Goal: Task Accomplishment & Management: Use online tool/utility

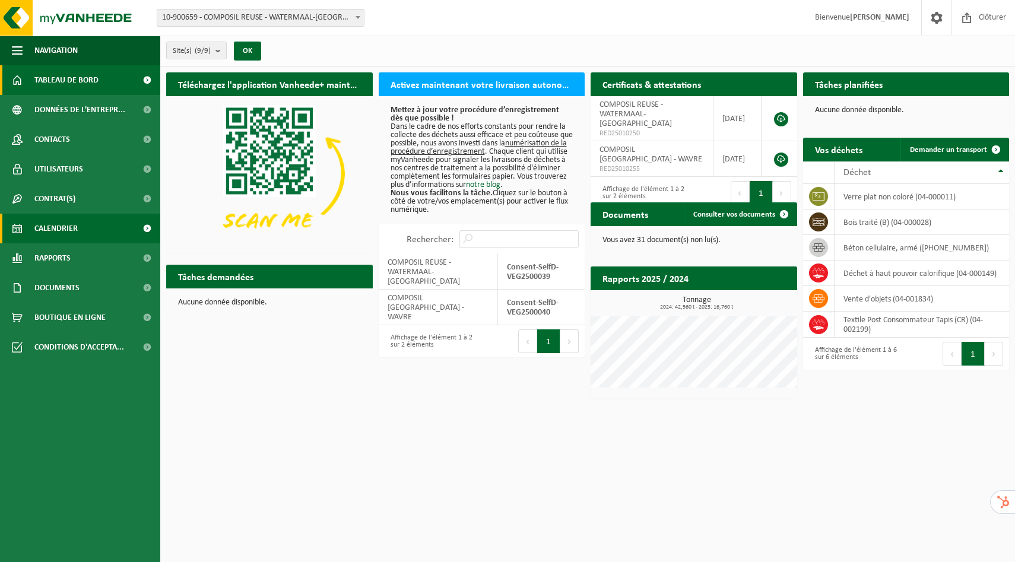
click at [96, 232] on link "Calendrier" at bounding box center [80, 229] width 160 height 30
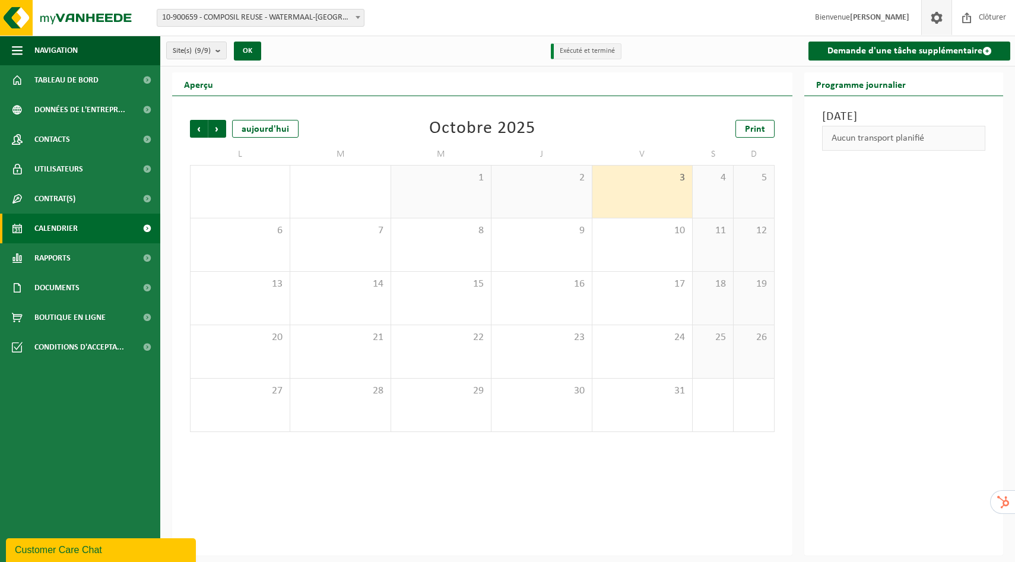
click at [935, 22] on span at bounding box center [937, 17] width 18 height 35
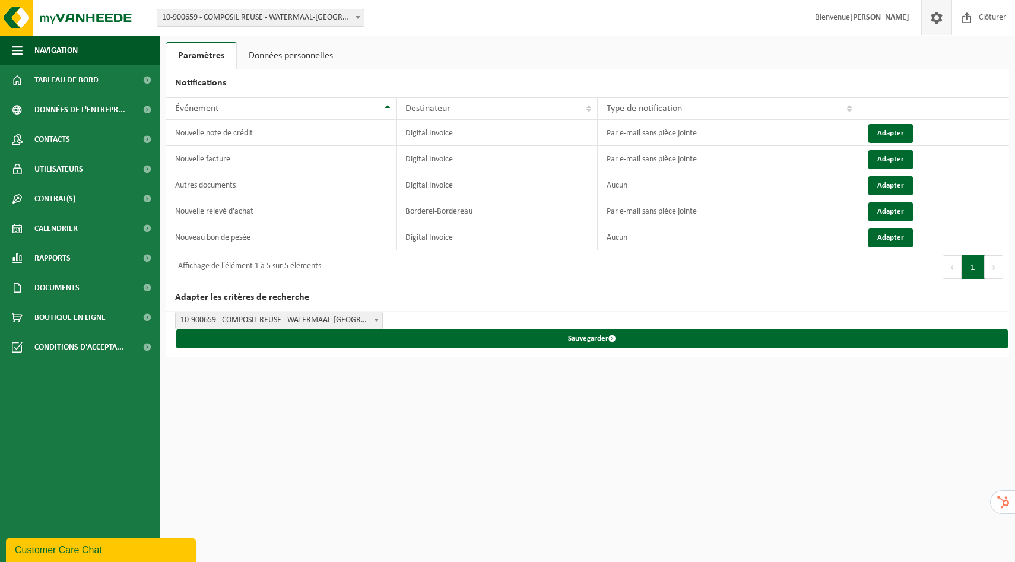
click at [280, 60] on link "Données personnelles" at bounding box center [291, 55] width 108 height 27
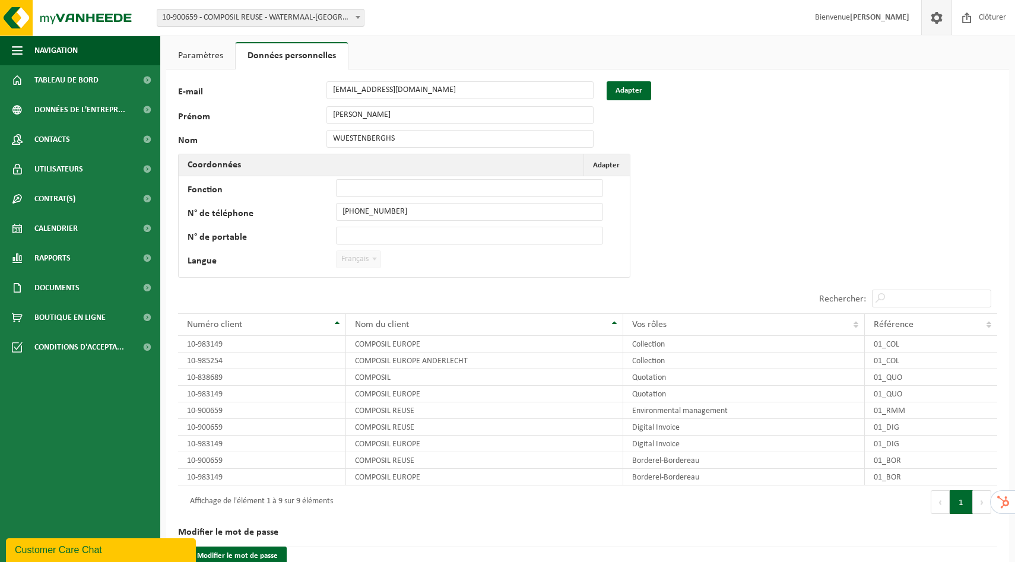
click at [934, 21] on span at bounding box center [937, 17] width 18 height 35
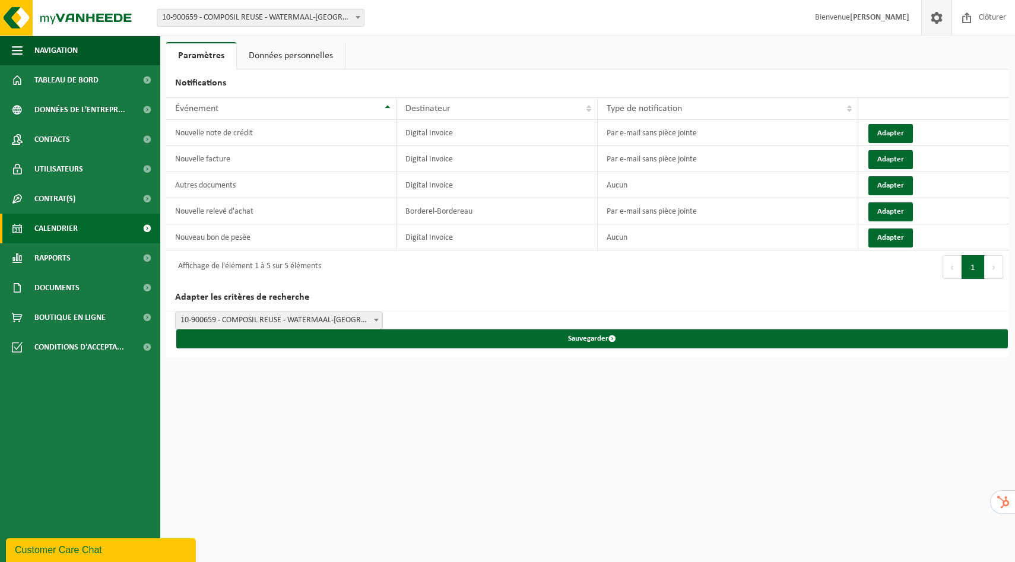
click at [55, 234] on span "Calendrier" at bounding box center [55, 229] width 43 height 30
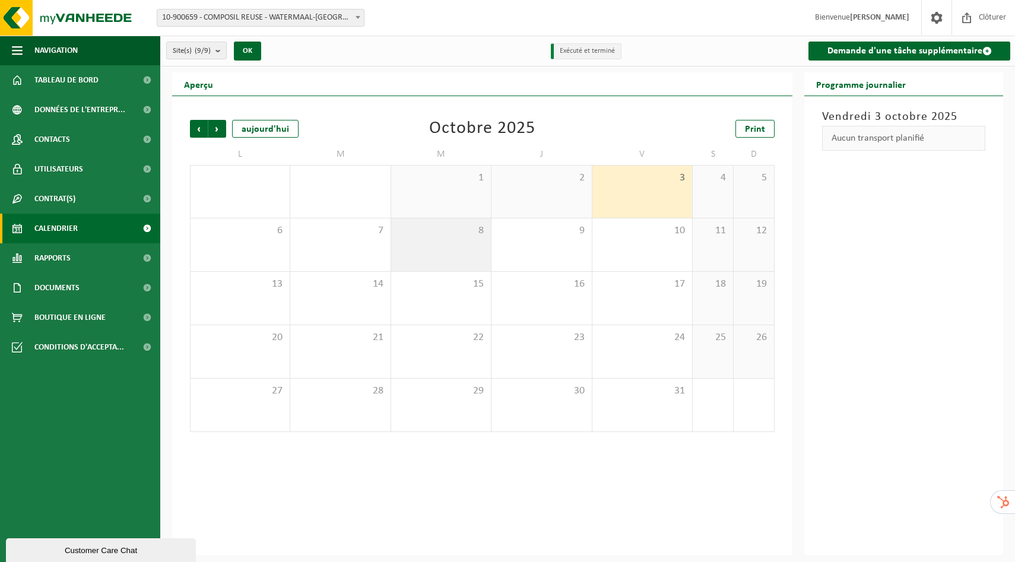
click at [443, 256] on div "8" at bounding box center [441, 245] width 100 height 53
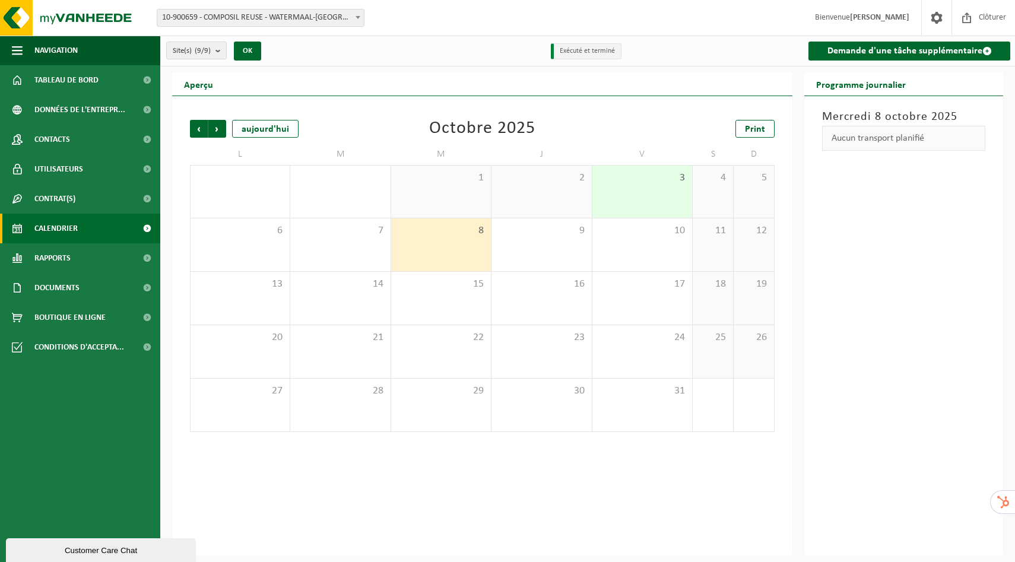
click at [458, 252] on div "8" at bounding box center [441, 245] width 100 height 53
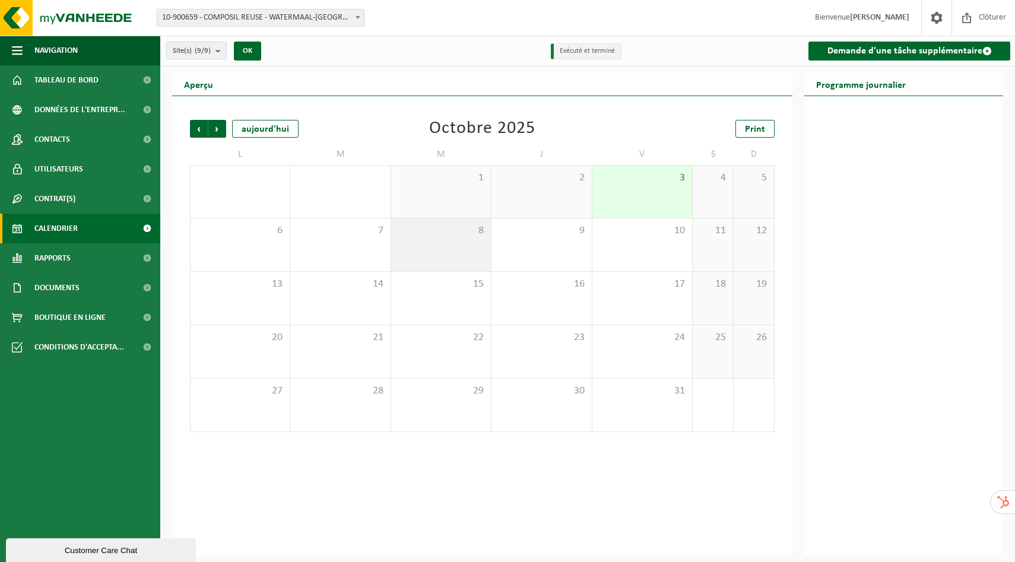
click at [454, 238] on div "8" at bounding box center [441, 245] width 100 height 53
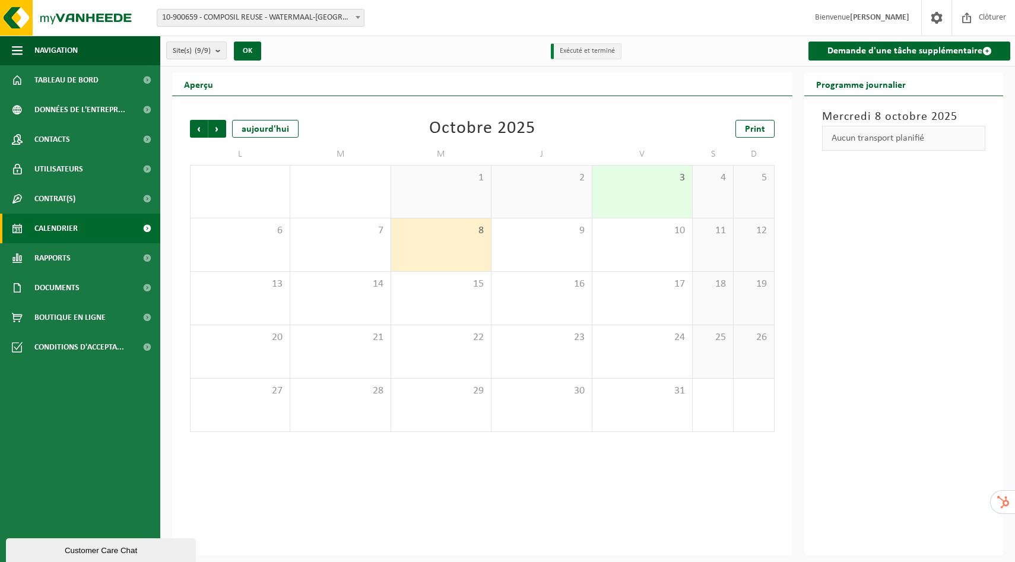
click at [882, 134] on div "Aucun transport planifié" at bounding box center [903, 138] width 163 height 25
click at [862, 51] on link "Demande d'une tâche supplémentaire" at bounding box center [910, 51] width 202 height 19
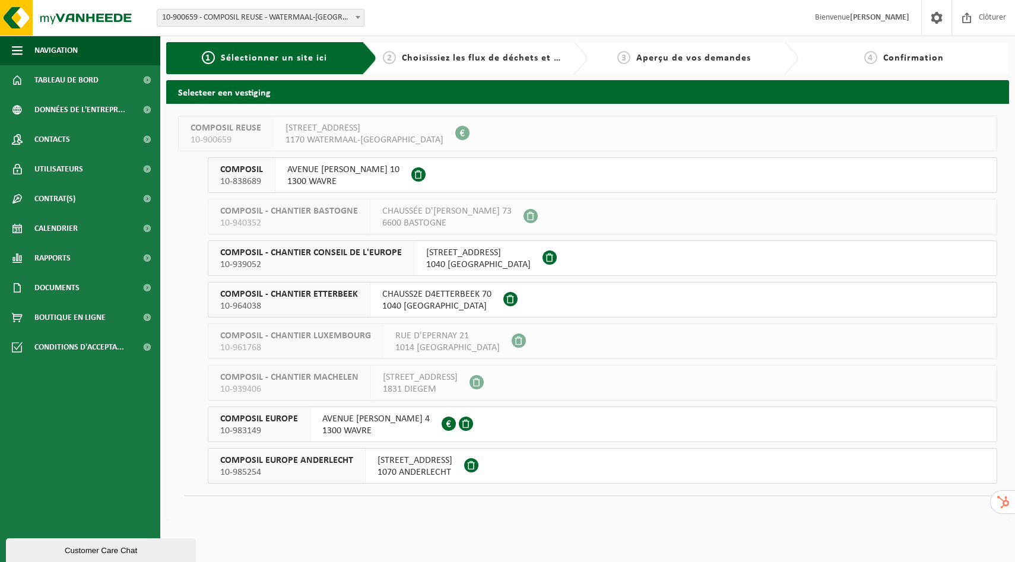
click at [491, 424] on button "COMPOSIL EUROPE 10-983149 AVENUE FLEMING 4 1300 WAVRE 0448.705.073" at bounding box center [603, 425] width 790 height 36
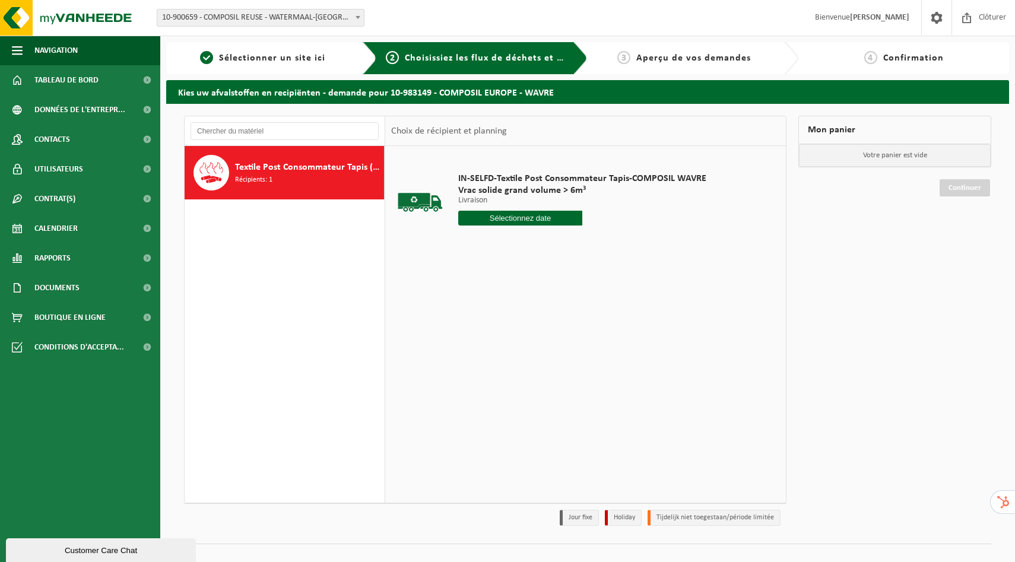
click at [511, 223] on input "text" at bounding box center [520, 218] width 124 height 15
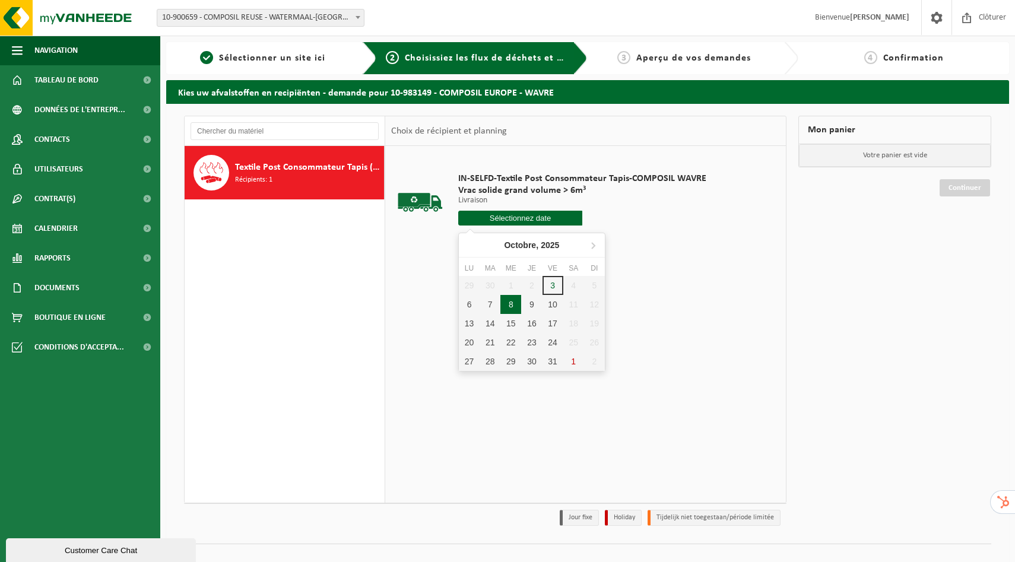
click at [509, 312] on div "8" at bounding box center [511, 304] width 21 height 19
type input "à partir de 2025-10-08"
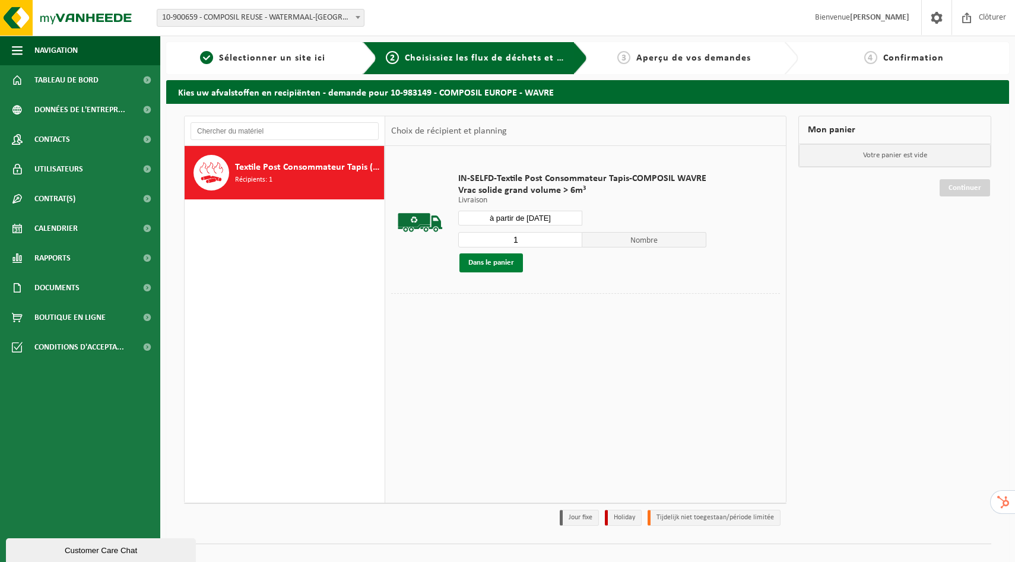
click at [493, 264] on button "Dans le panier" at bounding box center [492, 263] width 64 height 19
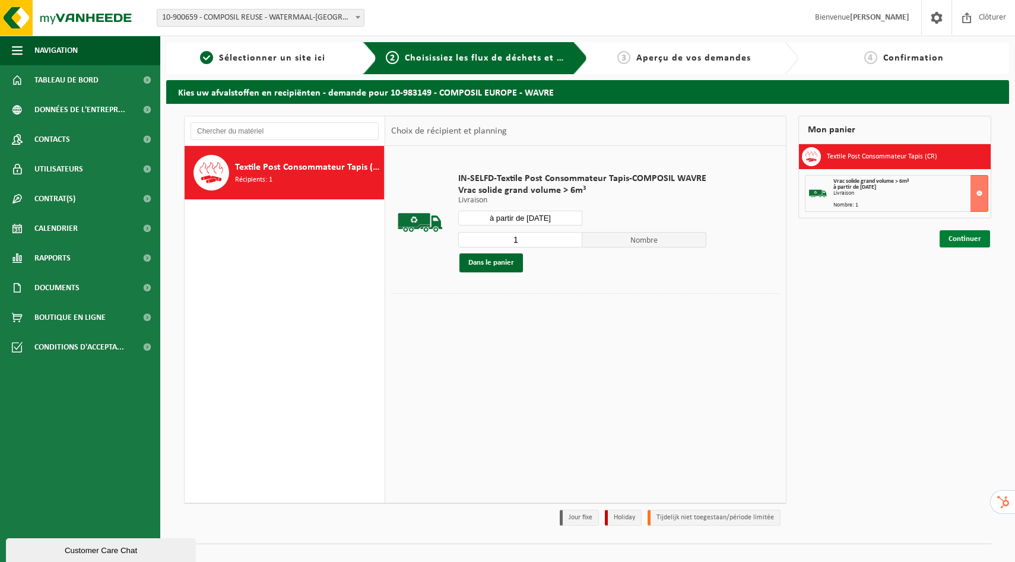
click at [968, 240] on link "Continuer" at bounding box center [965, 238] width 50 height 17
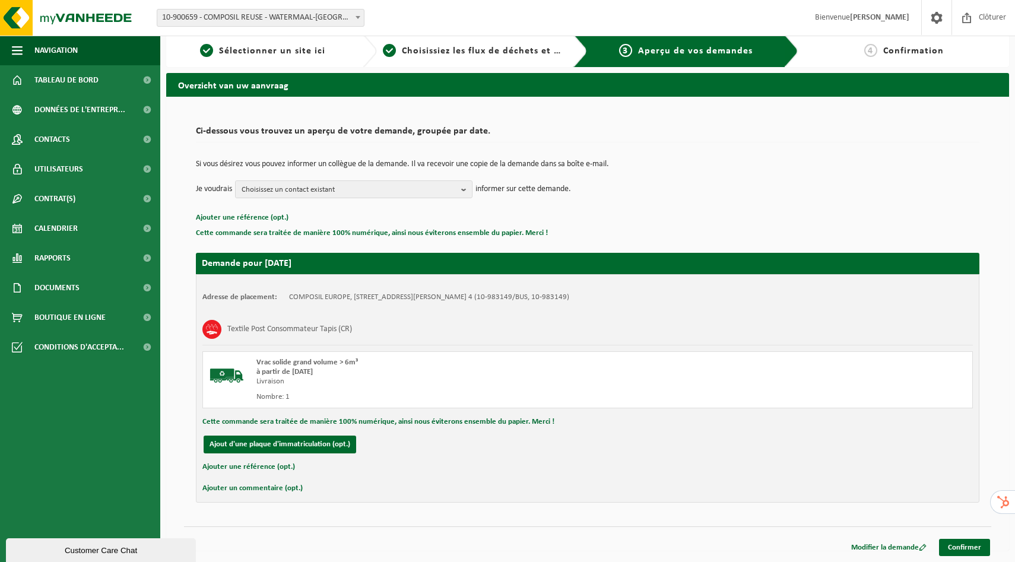
scroll to position [8, 0]
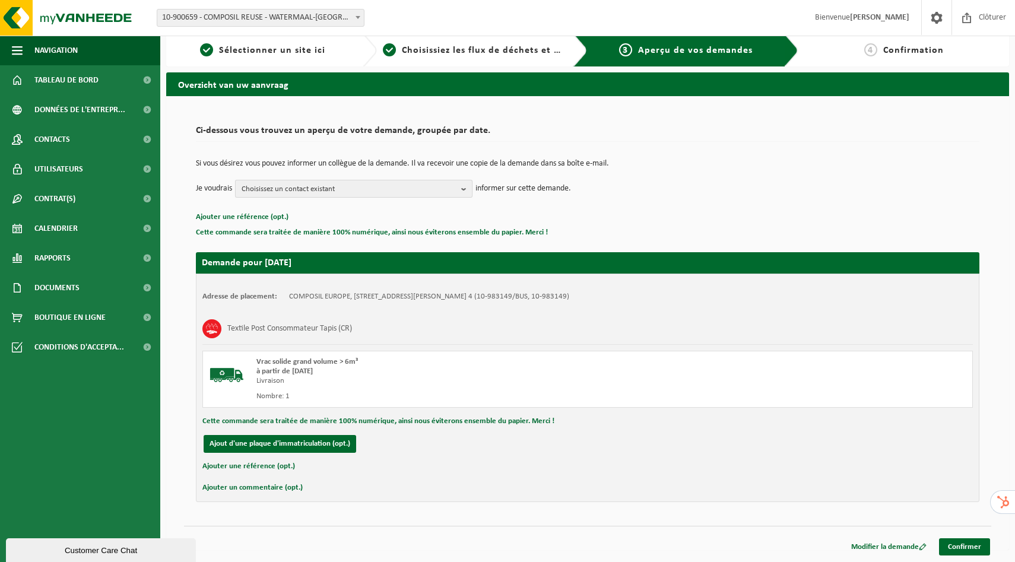
click at [343, 189] on span "Choisissez un contact existant" at bounding box center [349, 190] width 215 height 18
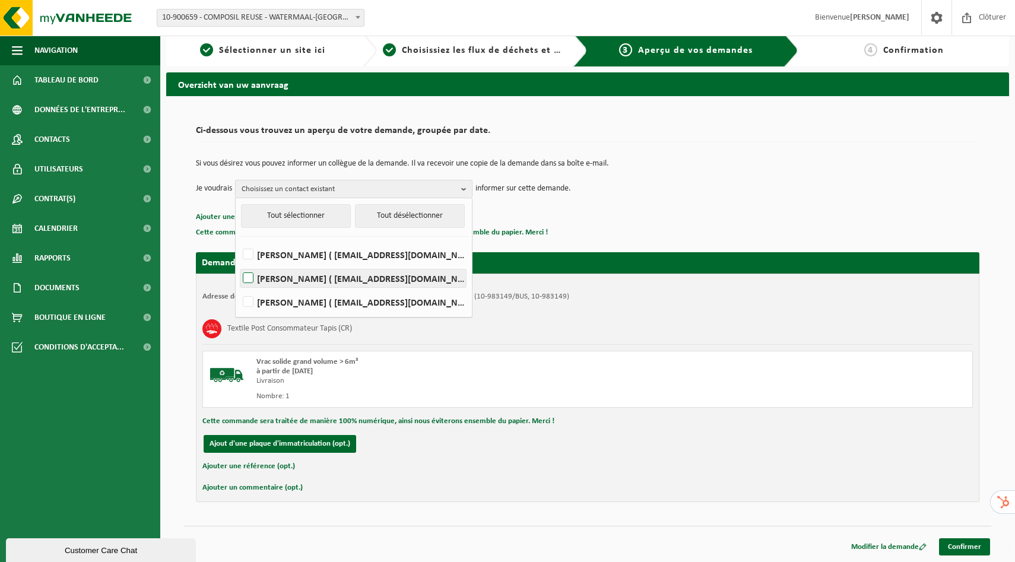
click at [246, 280] on label "WIM NIJSTEN ( wn@composil.eu )" at bounding box center [354, 279] width 226 height 18
click at [239, 264] on input "WIM NIJSTEN ( wn@composil.eu )" at bounding box center [238, 263] width 1 height 1
checkbox input "true"
click at [702, 135] on h2 "Ci-dessous vous trouvez un aperçu de votre demande, groupée par date." at bounding box center [588, 134] width 784 height 16
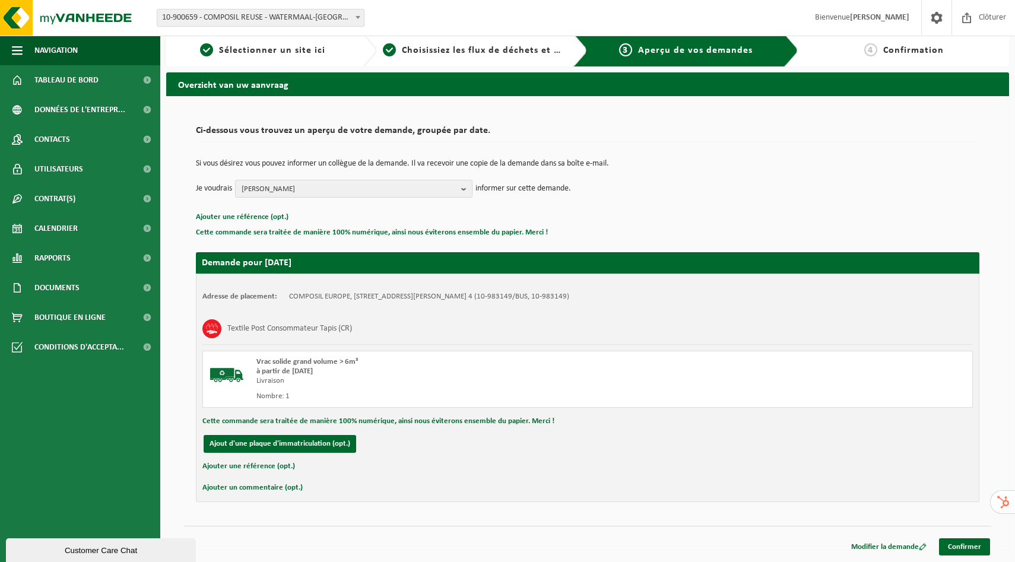
click at [331, 376] on div "Livraison" at bounding box center [446, 381] width 379 height 10
click at [254, 468] on button "Ajouter une référence (opt.)" at bounding box center [248, 466] width 93 height 15
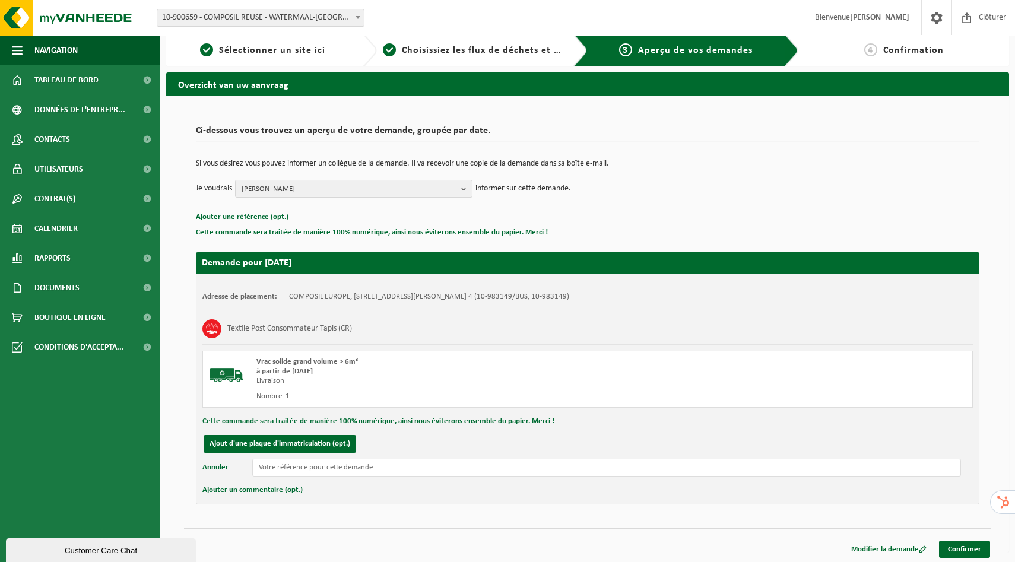
click at [216, 469] on button "Annuler" at bounding box center [215, 468] width 26 height 18
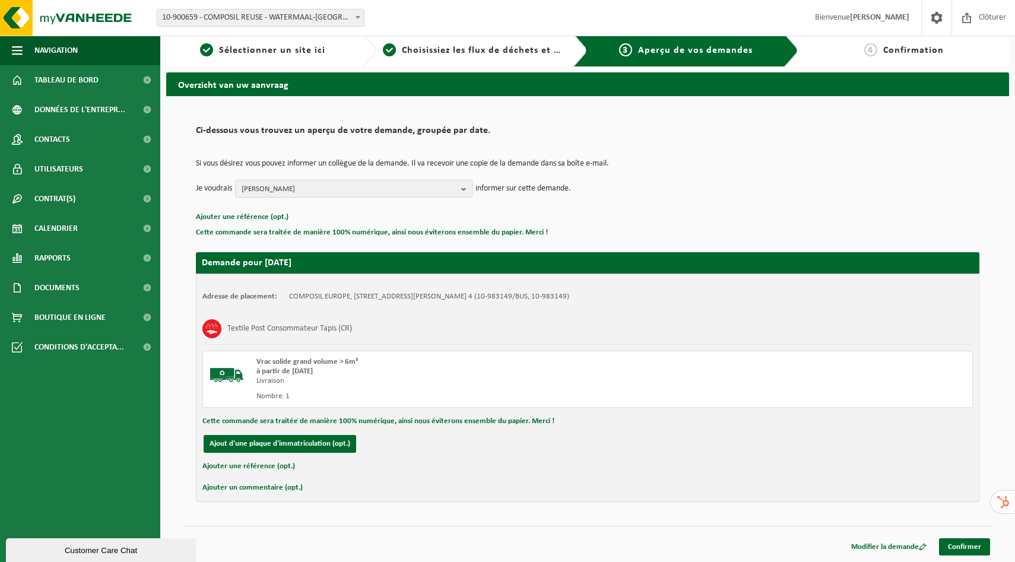
click at [246, 485] on button "Ajouter un commentaire (opt.)" at bounding box center [252, 487] width 100 height 15
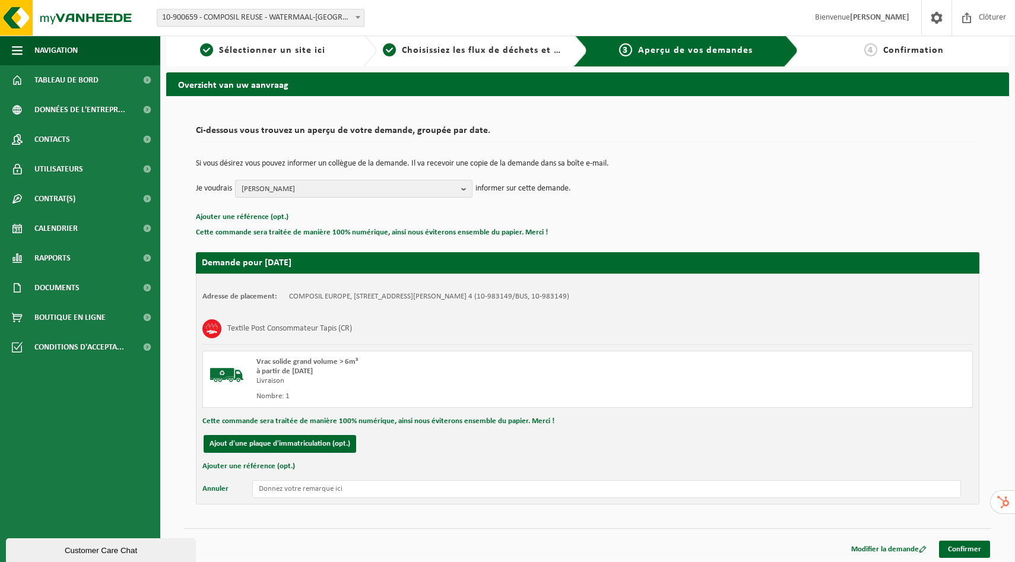
click at [214, 488] on button "Annuler" at bounding box center [215, 489] width 26 height 18
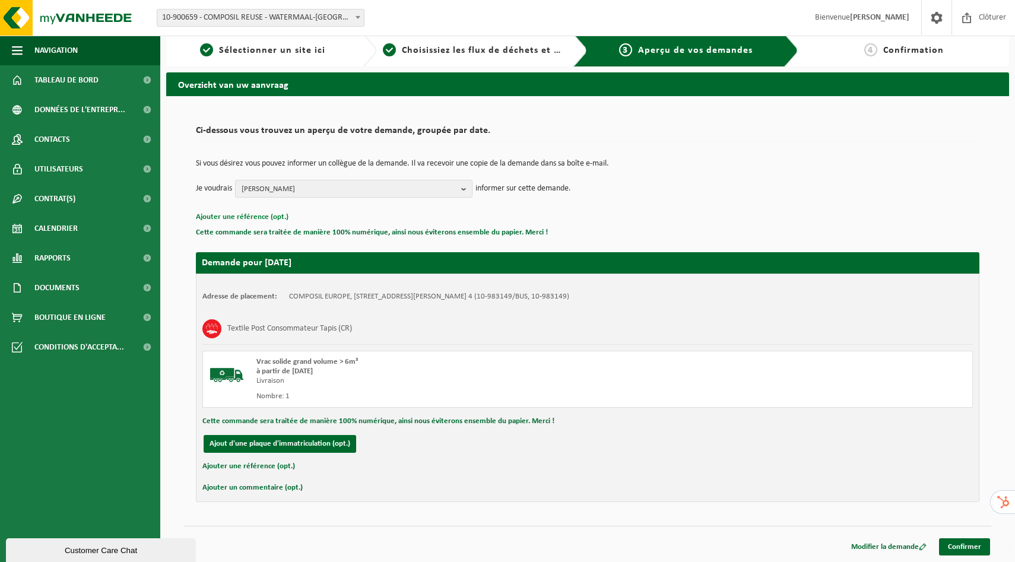
click at [248, 217] on button "Ajouter une référence (opt.)" at bounding box center [242, 217] width 93 height 15
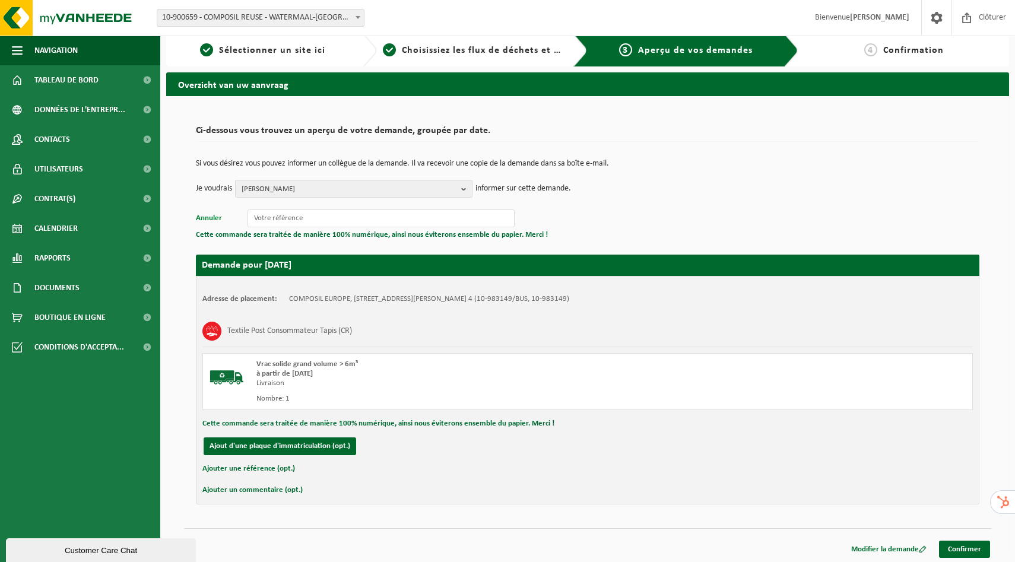
click at [206, 220] on button "Annuler" at bounding box center [209, 218] width 26 height 15
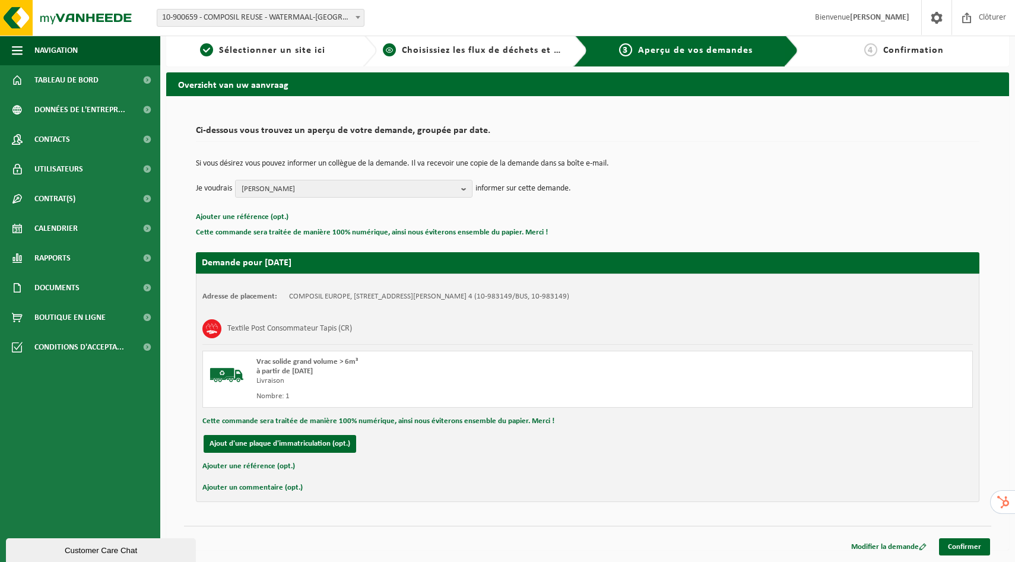
click at [445, 46] on span "Choisissiez les flux de déchets et récipients" at bounding box center [501, 51] width 198 height 10
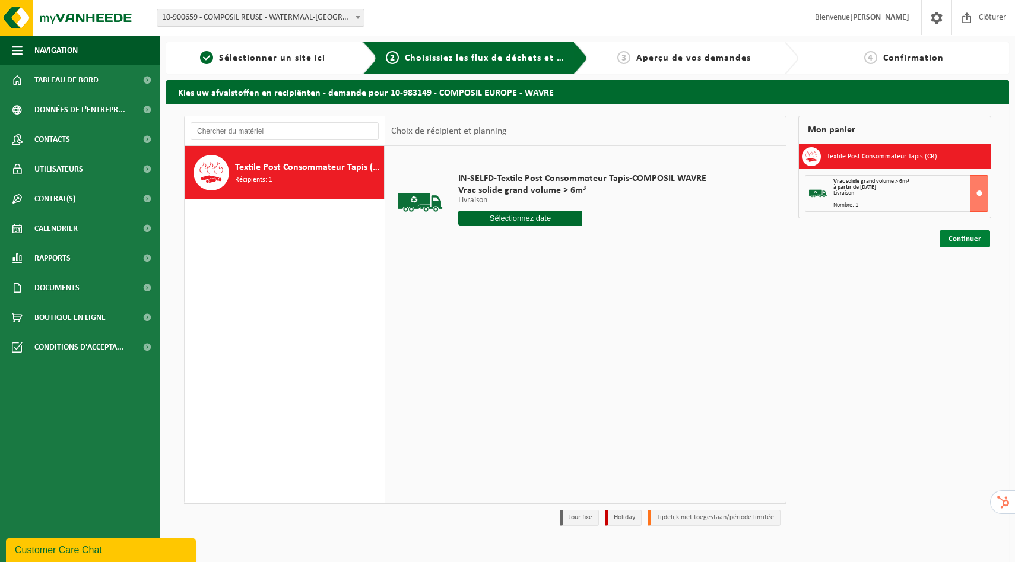
click at [957, 243] on link "Continuer" at bounding box center [965, 238] width 50 height 17
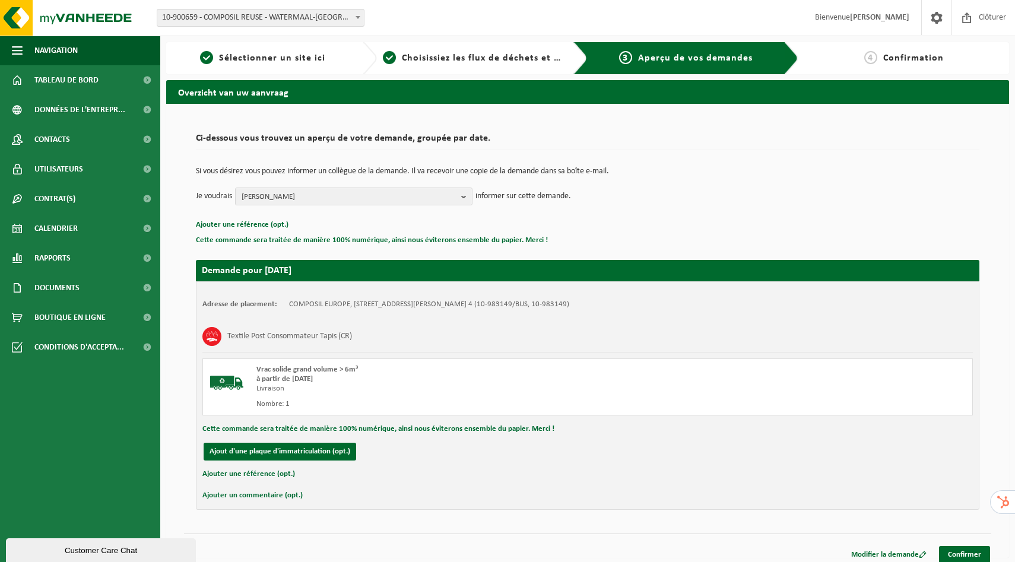
scroll to position [8, 0]
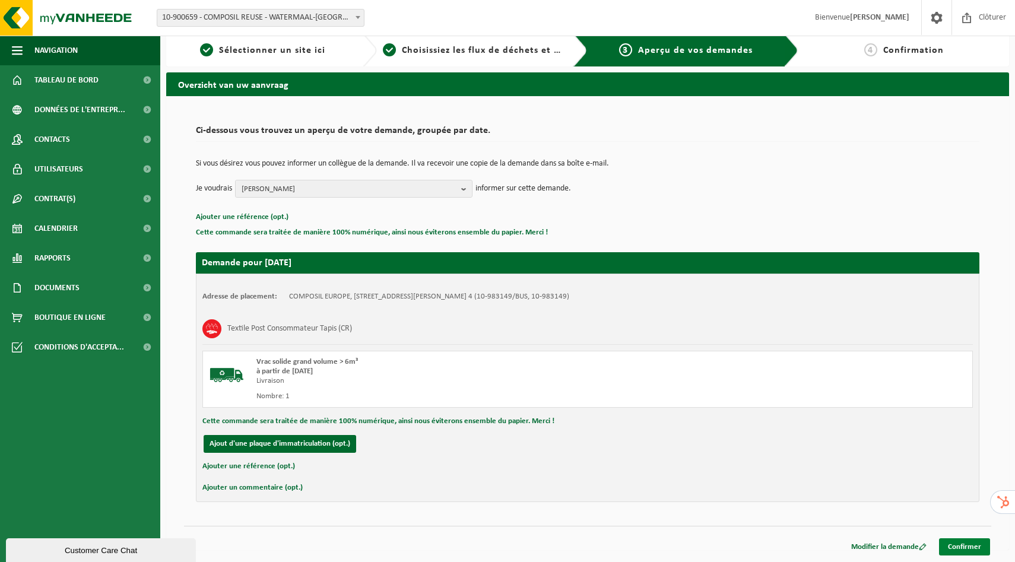
click at [961, 548] on link "Confirmer" at bounding box center [964, 547] width 51 height 17
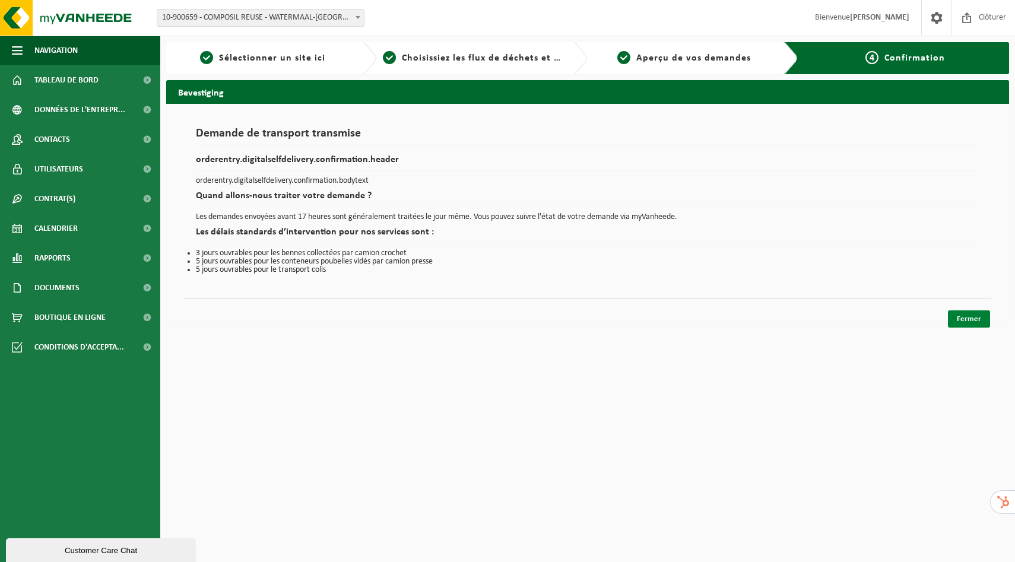
click at [960, 318] on link "Fermer" at bounding box center [969, 319] width 42 height 17
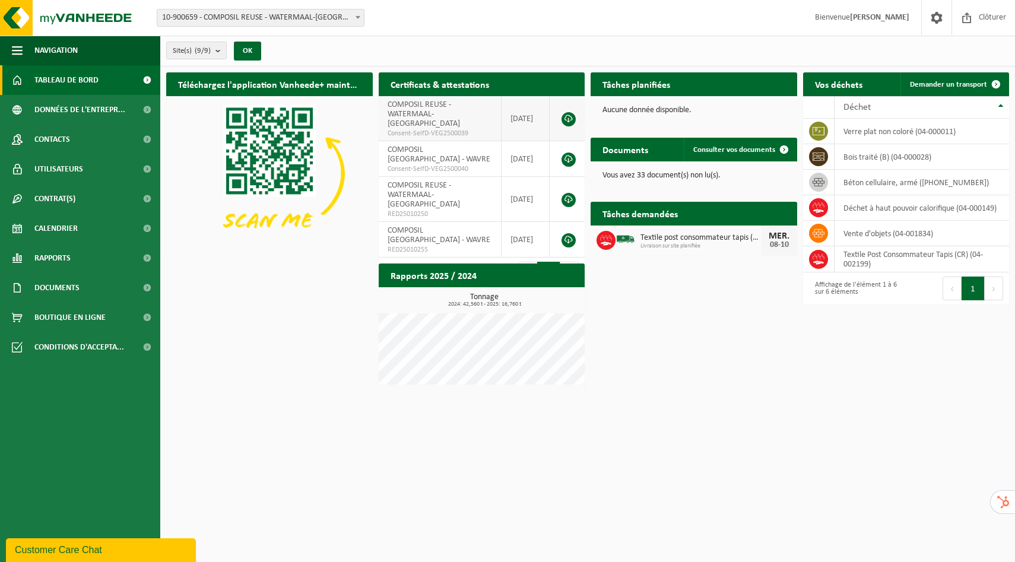
click at [463, 108] on td "COMPOSIL REUSE - WATERMAAL-BOSVOORDE Consent-SelfD-VEG2500039" at bounding box center [440, 118] width 123 height 45
click at [679, 241] on span "Textile post consommateur tapis (cr)" at bounding box center [701, 238] width 121 height 10
click at [662, 242] on span "Textile post consommateur tapis (cr)" at bounding box center [701, 238] width 121 height 10
click at [609, 242] on icon at bounding box center [606, 241] width 12 height 12
click at [675, 243] on span "Livraison sur site planifiée" at bounding box center [701, 246] width 121 height 7
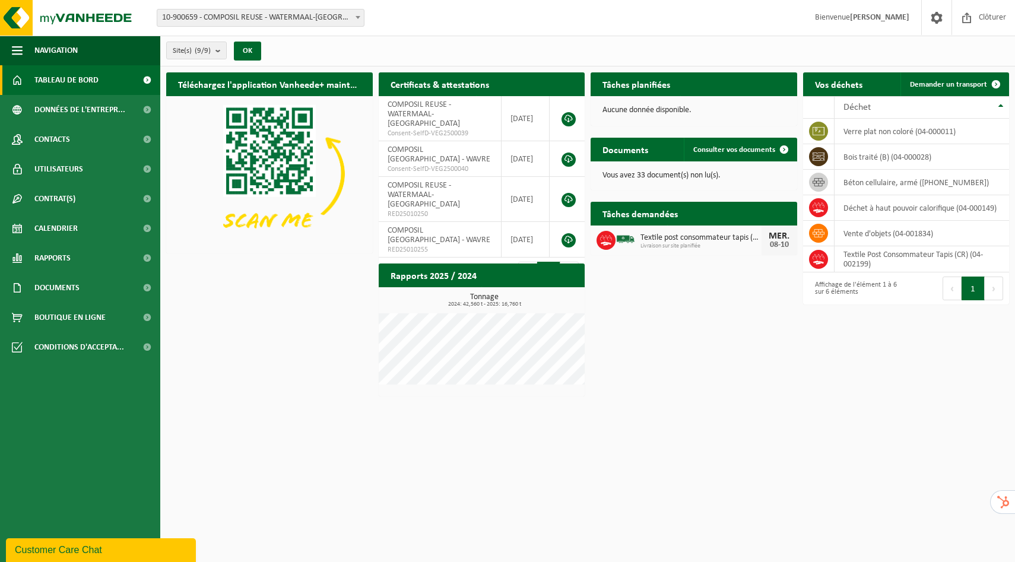
click at [606, 241] on icon at bounding box center [606, 241] width 12 height 12
click at [48, 232] on span "Calendrier" at bounding box center [55, 229] width 43 height 30
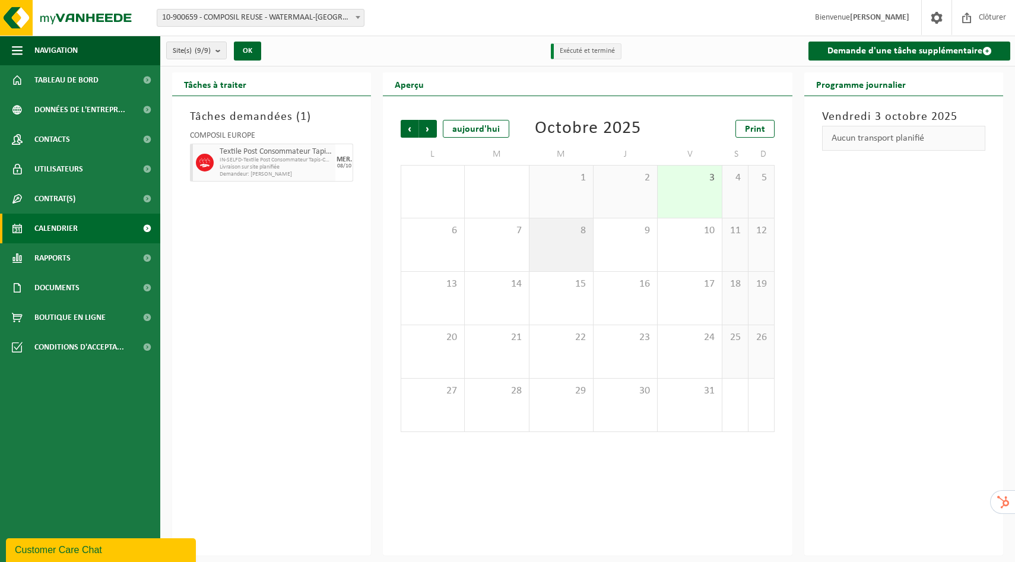
click at [549, 237] on span "8" at bounding box center [562, 230] width 52 height 13
